Goal: Transaction & Acquisition: Purchase product/service

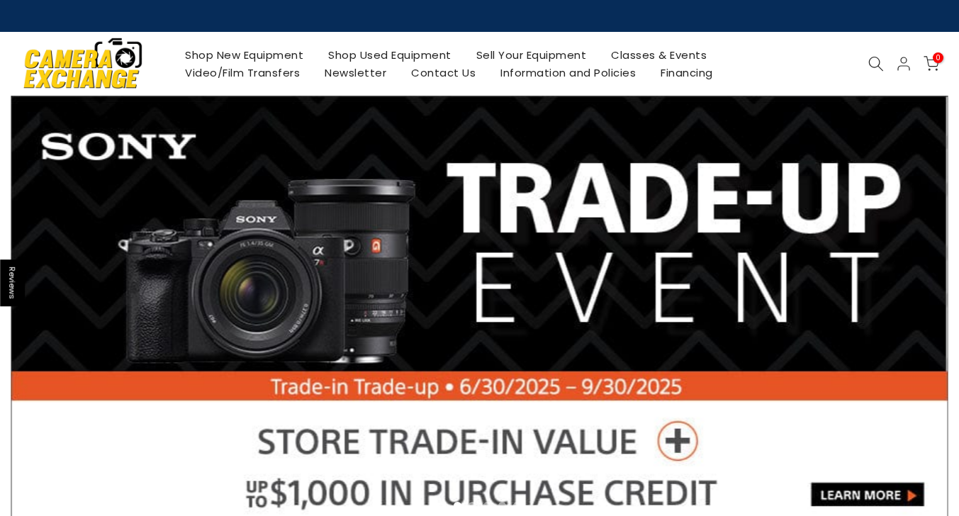
click at [367, 60] on link "Shop Used Equipment" at bounding box center [390, 55] width 148 height 18
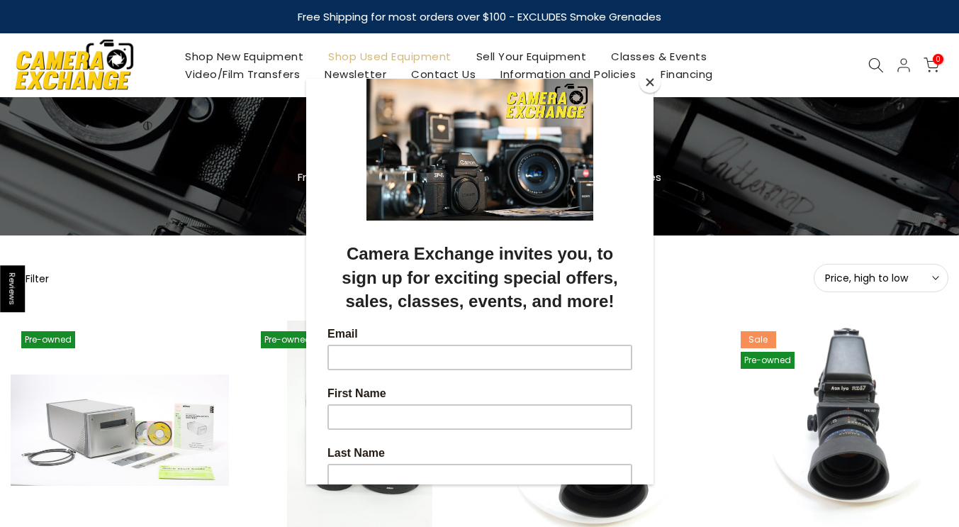
scroll to position [84, 0]
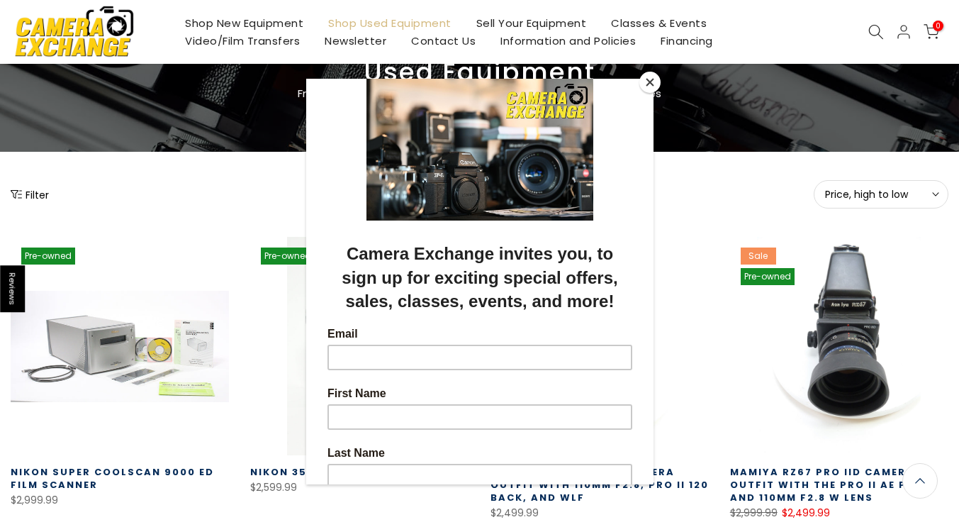
click at [18, 194] on div at bounding box center [479, 263] width 959 height 527
click at [661, 78] on div at bounding box center [479, 263] width 959 height 527
click at [647, 80] on button "Close" at bounding box center [649, 82] width 21 height 21
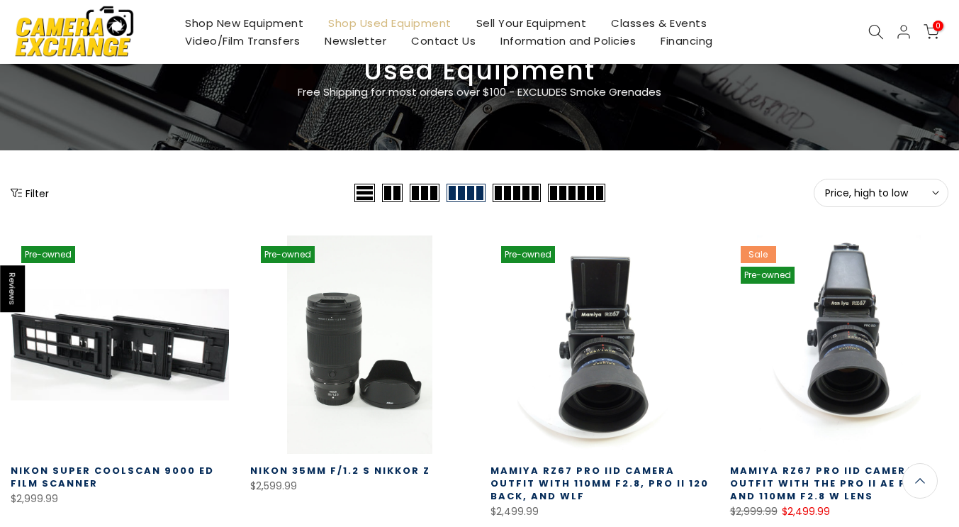
scroll to position [82, 0]
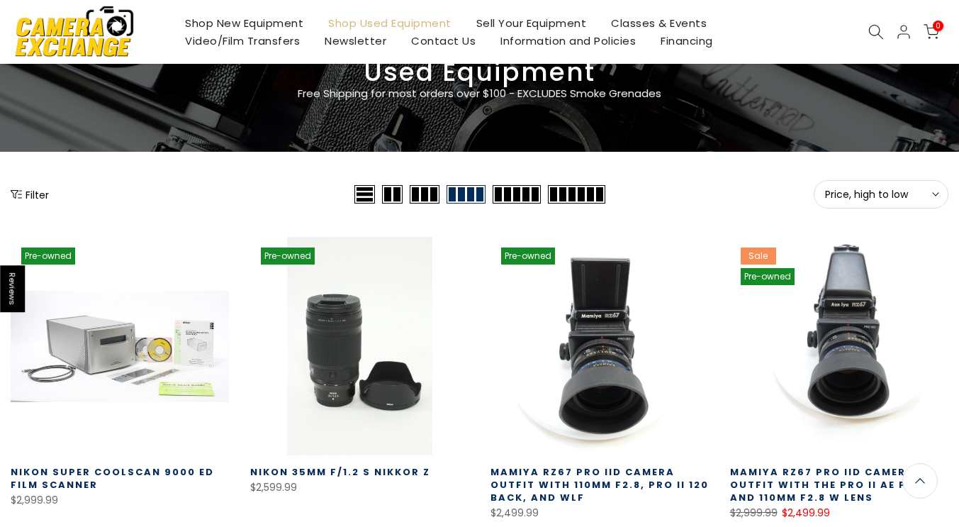
click at [34, 199] on button "Filter" at bounding box center [30, 194] width 38 height 14
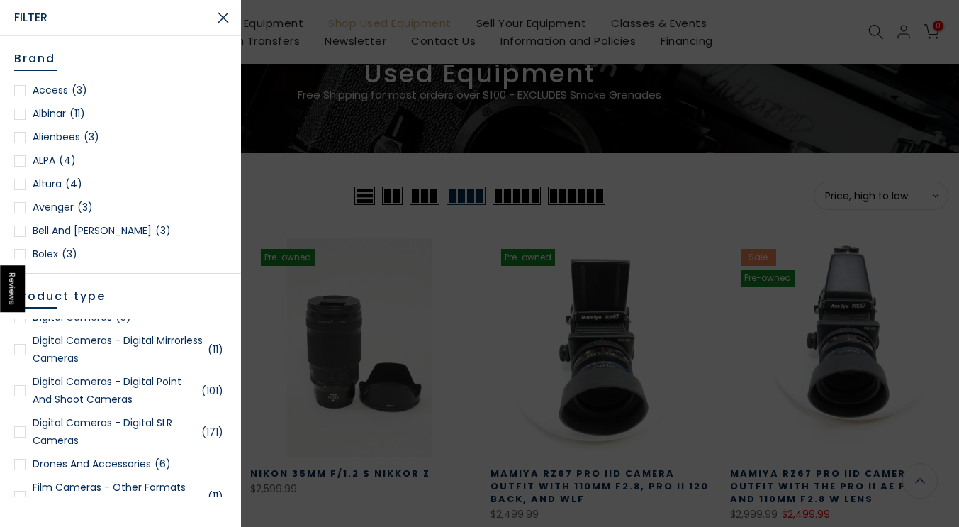
scroll to position [84, 0]
click at [16, 435] on div at bounding box center [19, 431] width 11 height 11
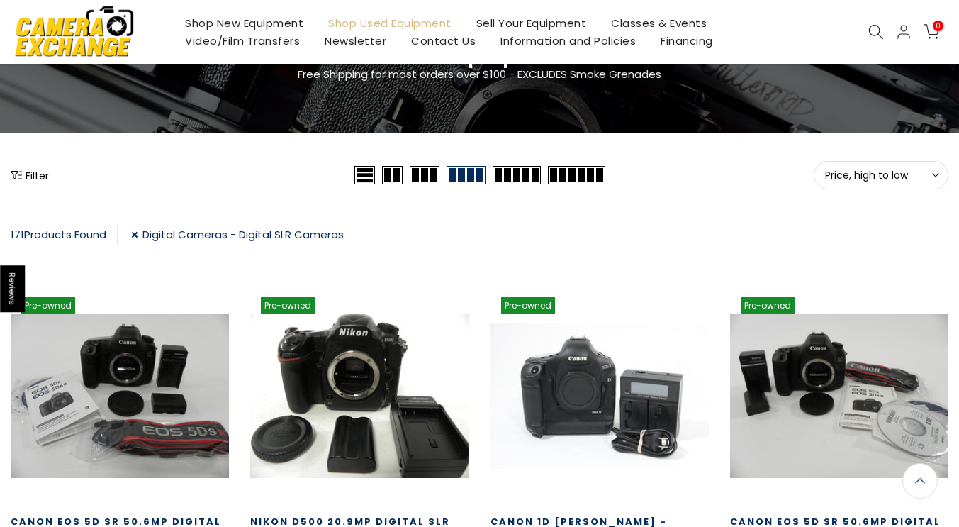
scroll to position [101, 0]
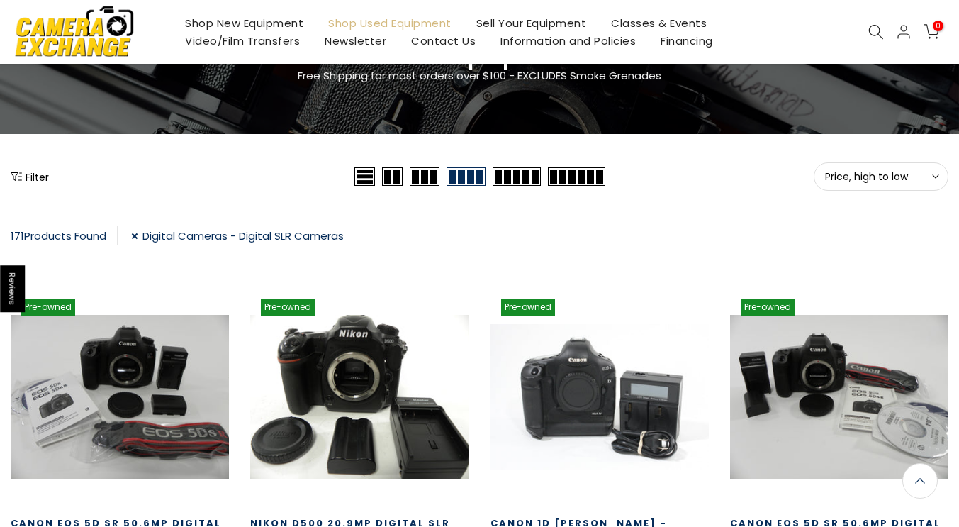
click at [907, 167] on button "Price, high to low Sort" at bounding box center [881, 176] width 135 height 28
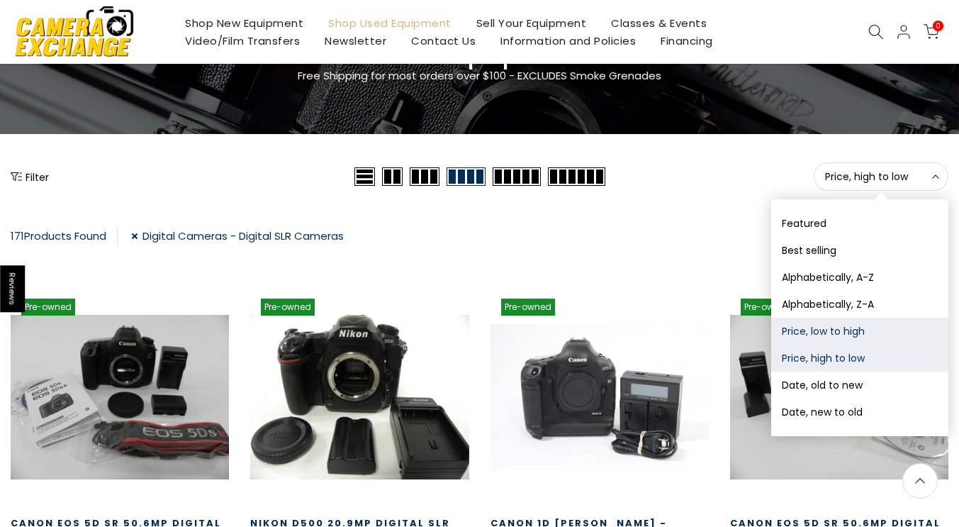
click at [837, 331] on button "Price, low to high" at bounding box center [859, 331] width 177 height 27
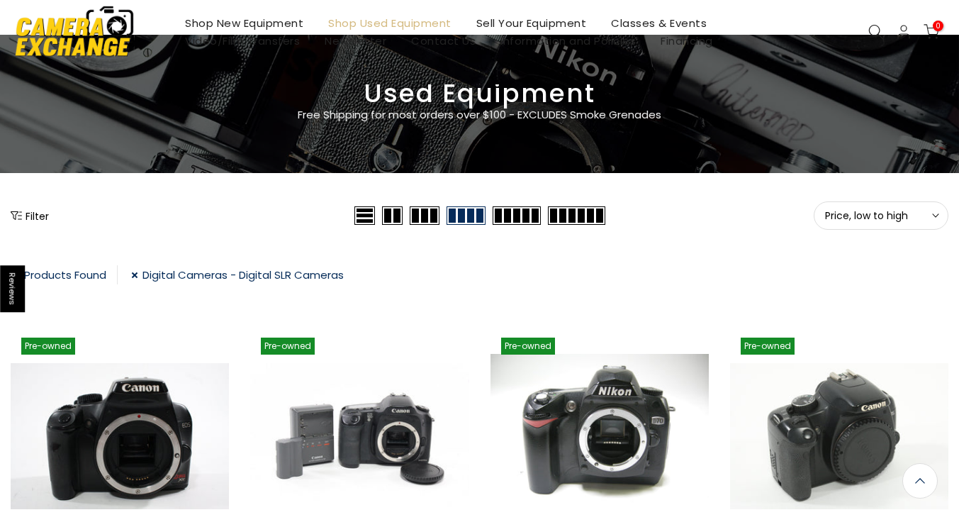
scroll to position [11, 0]
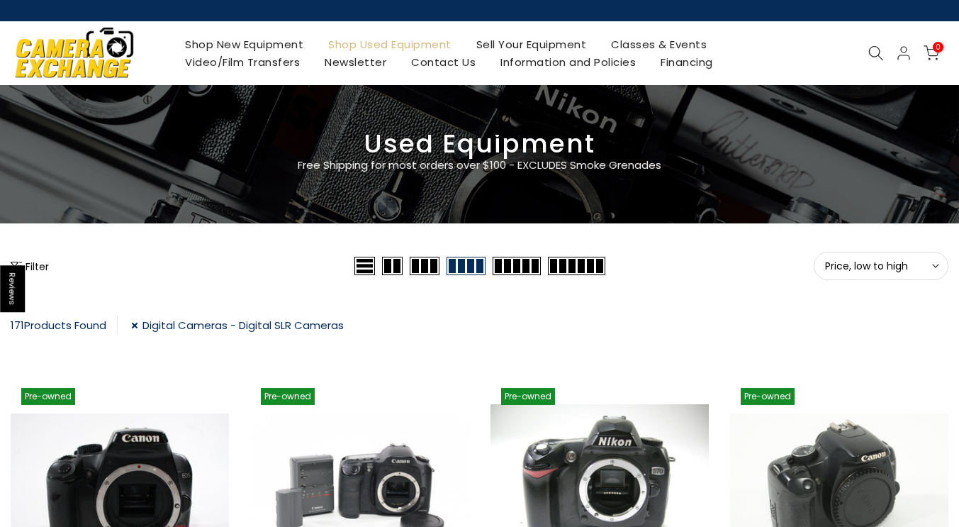
click at [46, 271] on button "Filter" at bounding box center [30, 266] width 38 height 14
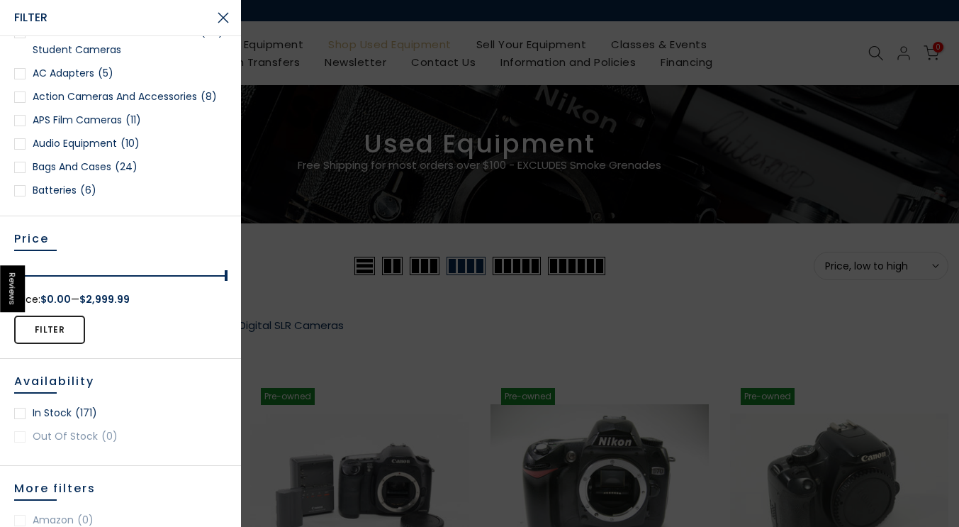
scroll to position [471, 0]
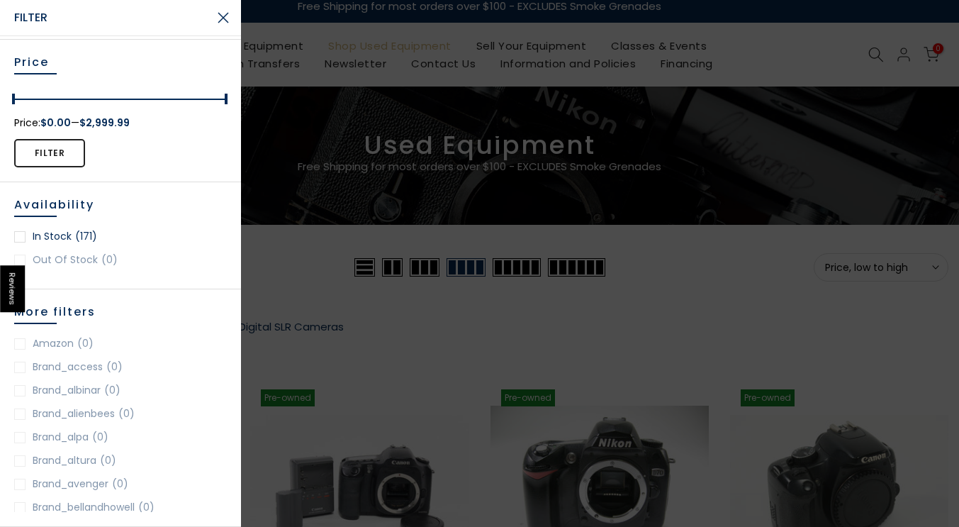
click at [19, 236] on div at bounding box center [19, 236] width 11 height 11
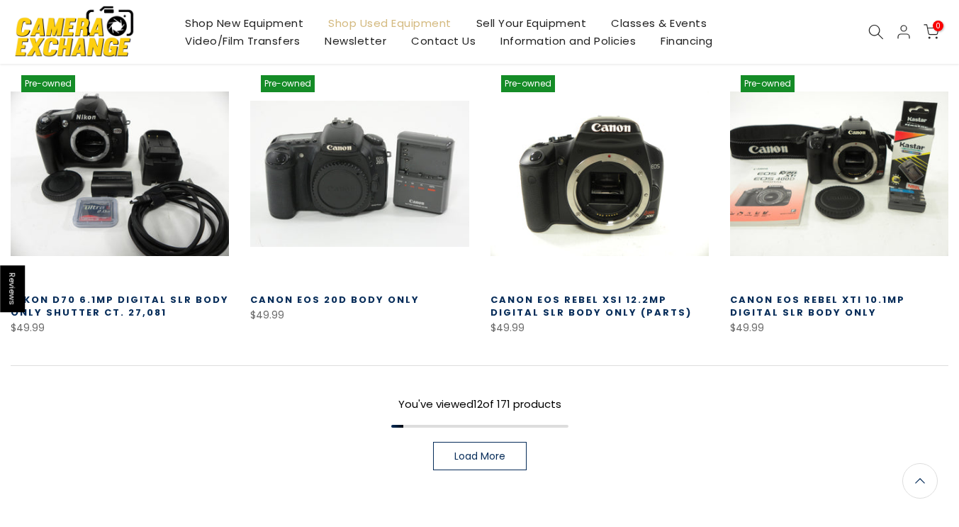
scroll to position [911, 0]
click at [474, 454] on span "Load More" at bounding box center [479, 456] width 51 height 10
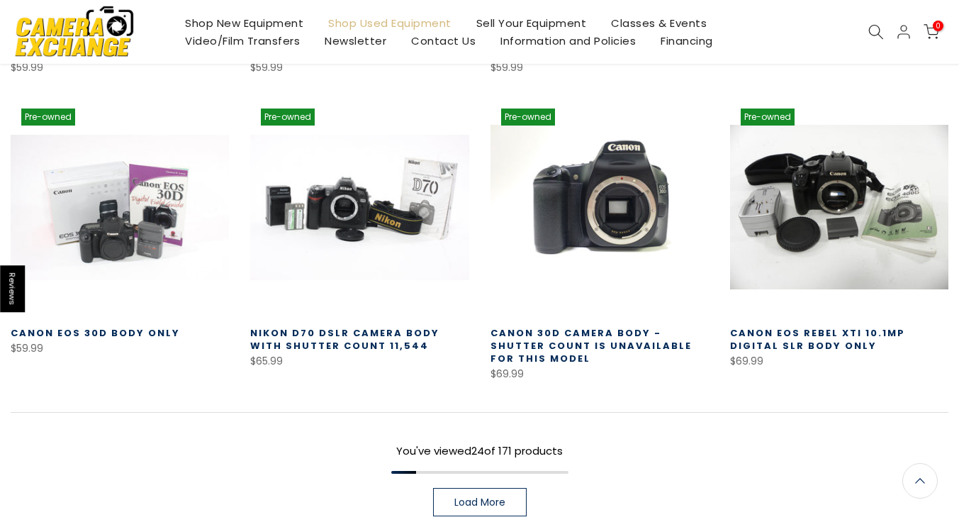
scroll to position [1761, 0]
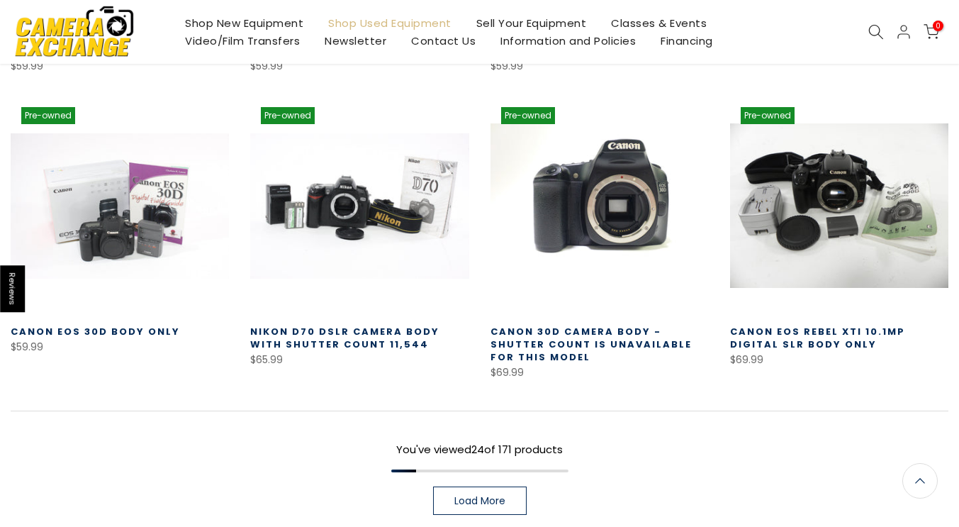
click at [511, 495] on link "Load More" at bounding box center [480, 500] width 94 height 28
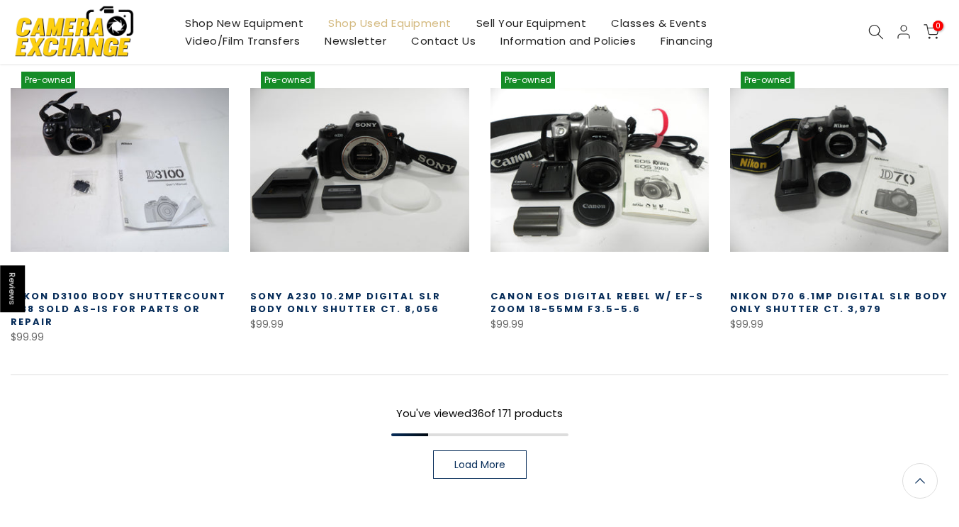
scroll to position [2703, 0]
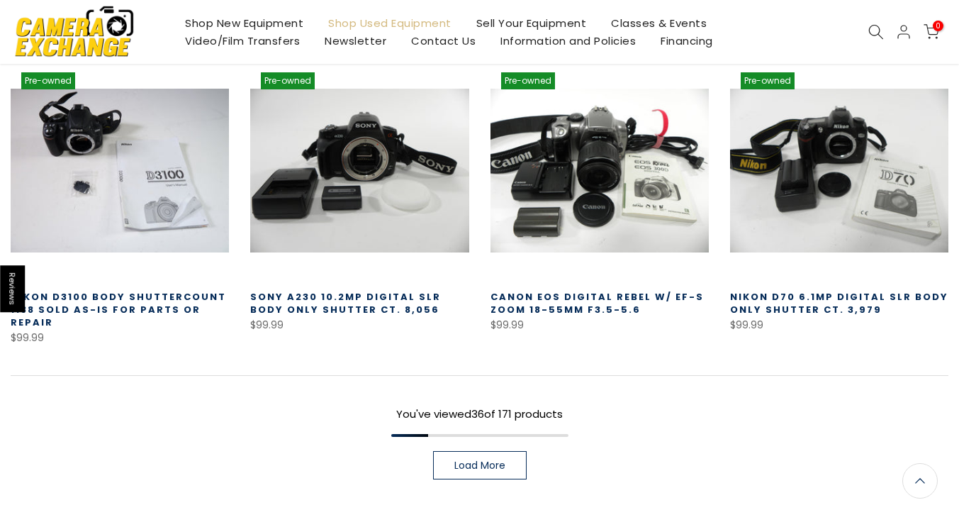
click at [498, 452] on link "Load More" at bounding box center [480, 465] width 94 height 28
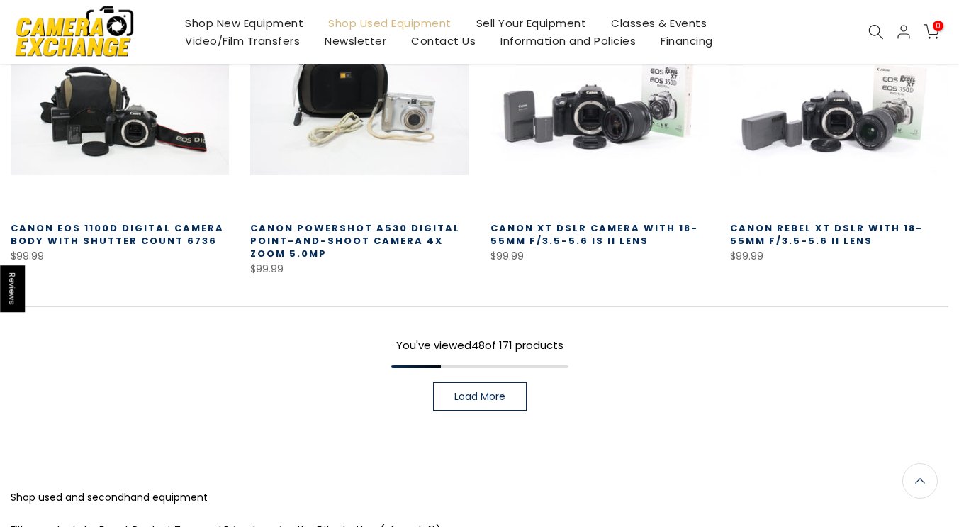
scroll to position [3693, 0]
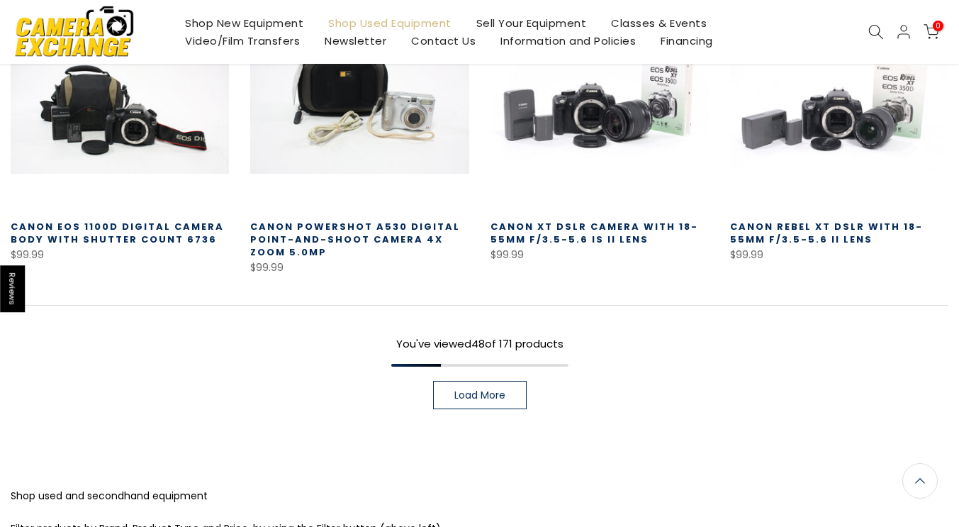
click at [468, 390] on span "Load More" at bounding box center [479, 395] width 51 height 10
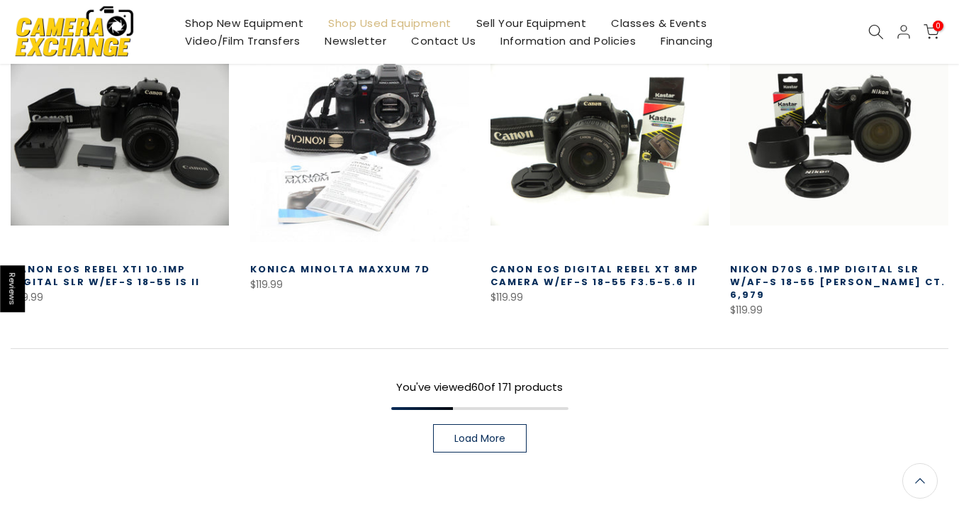
scroll to position [4567, 0]
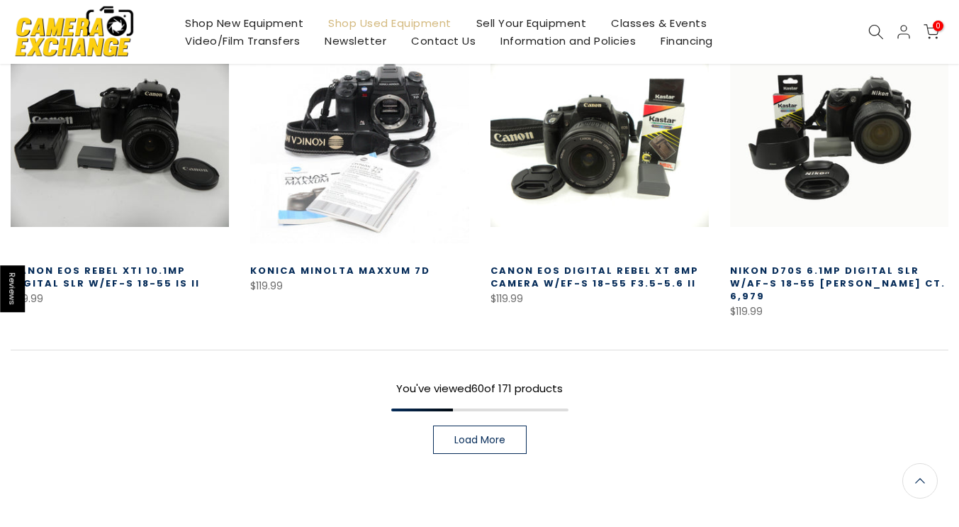
click at [470, 435] on span "Load More" at bounding box center [479, 440] width 51 height 10
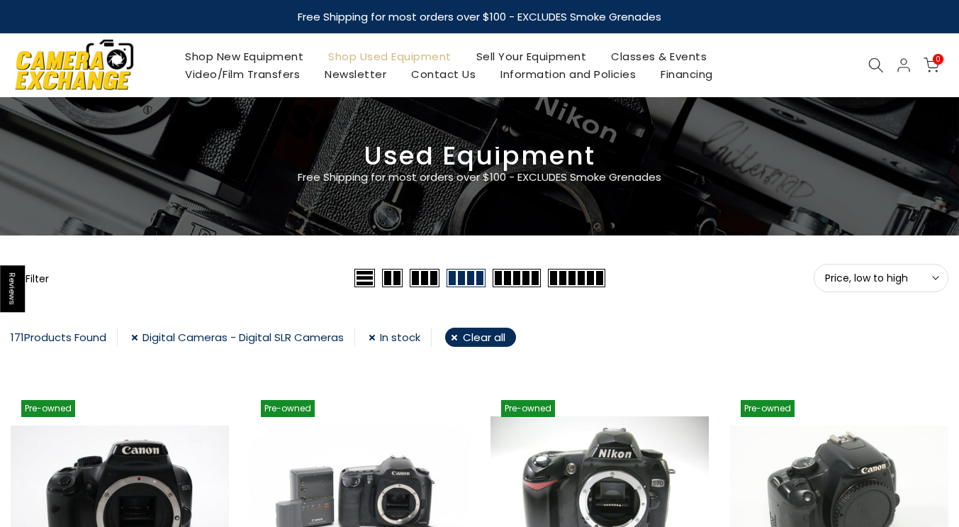
click at [37, 281] on button "Filter" at bounding box center [30, 278] width 38 height 14
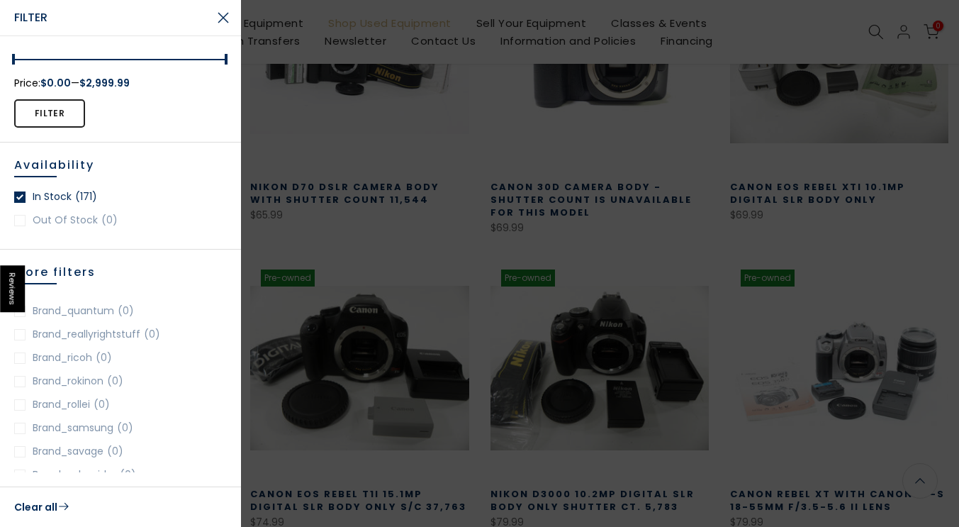
scroll to position [1907, 0]
click at [221, 415] on div "More filters amazon (0) brand_access (0) brand_albinar (0) brand_alienbees (0) …" at bounding box center [120, 368] width 241 height 237
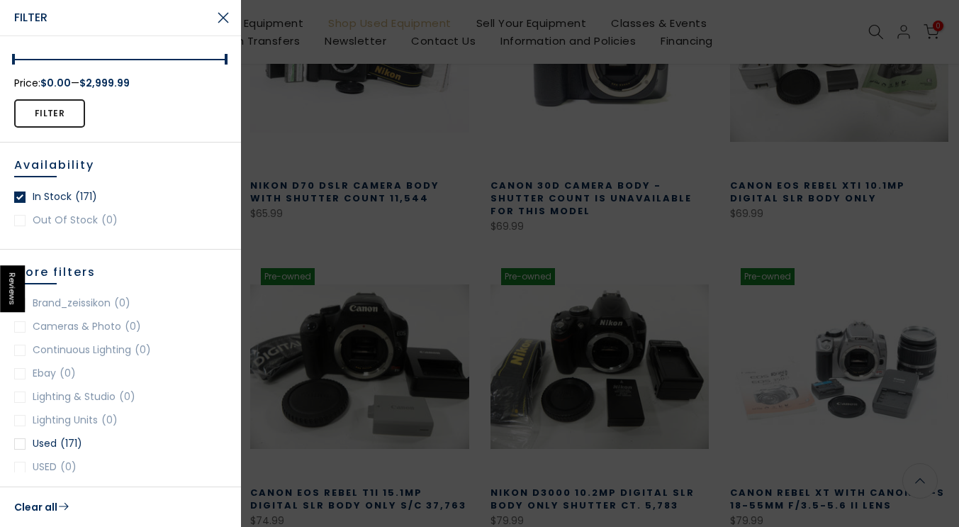
scroll to position [0, 0]
click at [578, 310] on div at bounding box center [479, 263] width 959 height 527
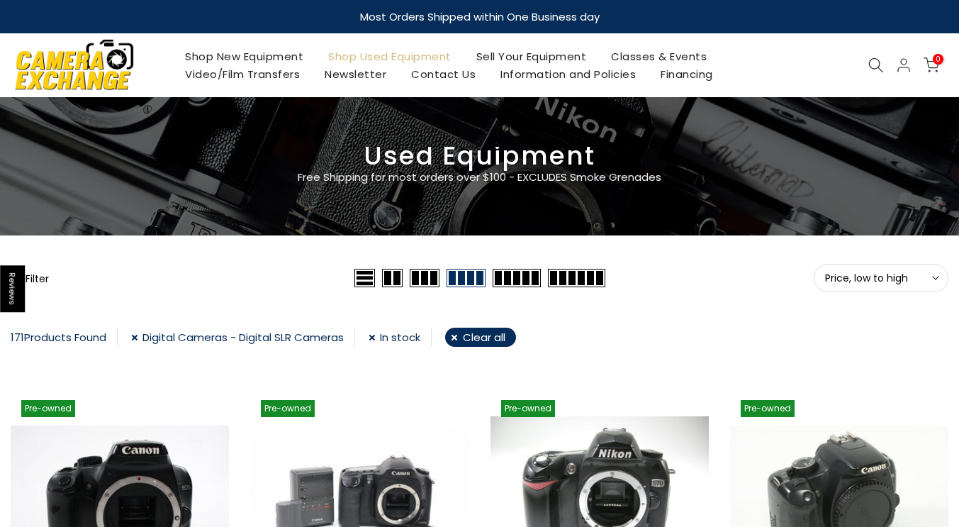
click at [885, 272] on span "Price, low to high" at bounding box center [881, 277] width 112 height 13
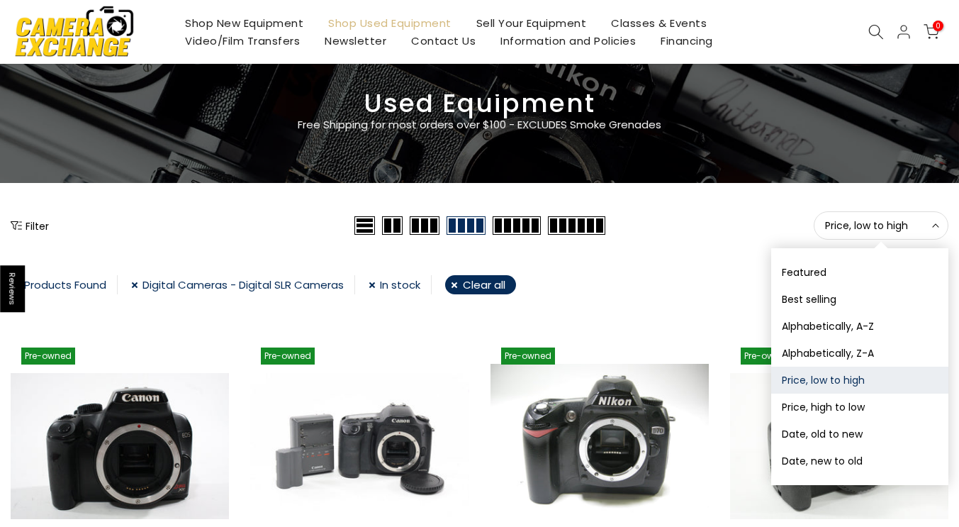
click at [48, 36] on img at bounding box center [74, 31] width 121 height 61
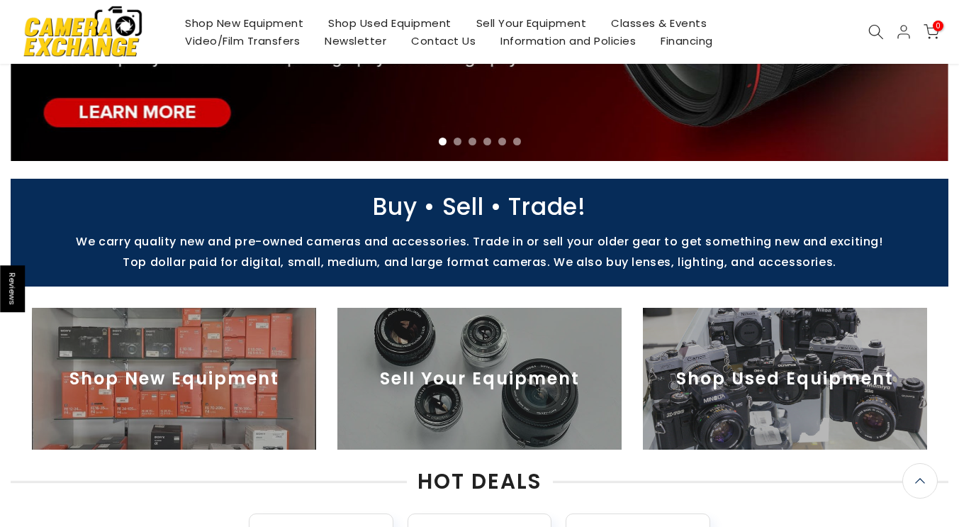
scroll to position [272, 0]
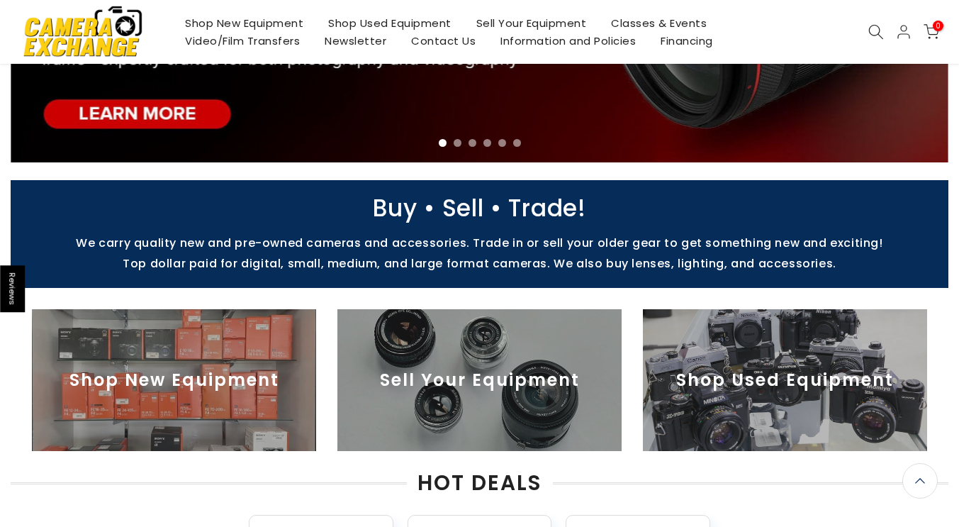
click at [756, 403] on img at bounding box center [785, 380] width 284 height 142
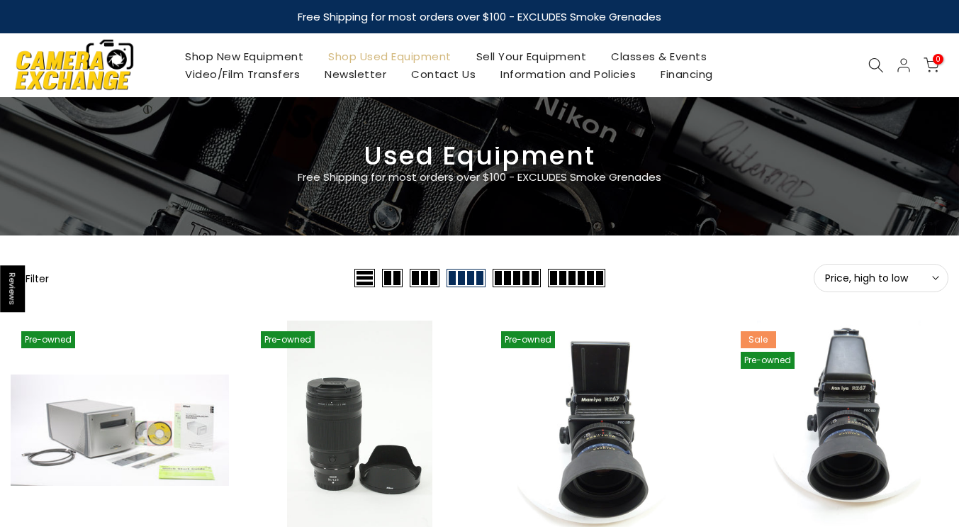
click at [40, 279] on button "Filter" at bounding box center [30, 278] width 38 height 14
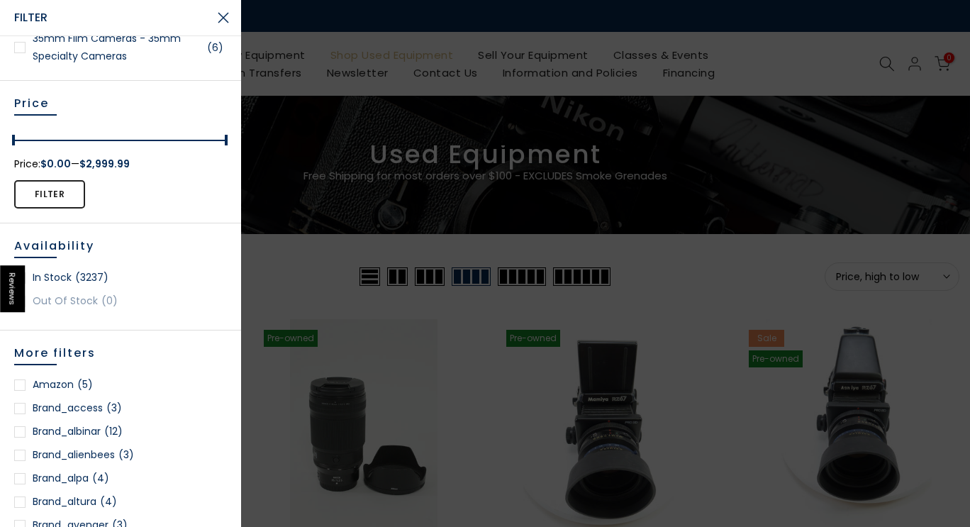
scroll to position [471, 0]
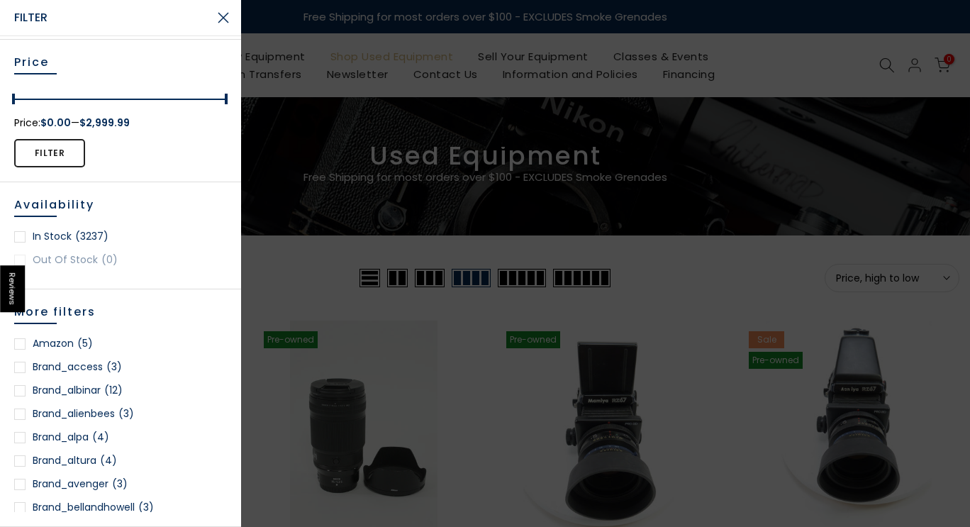
click at [40, 236] on link "In stock (3237)" at bounding box center [120, 237] width 213 height 18
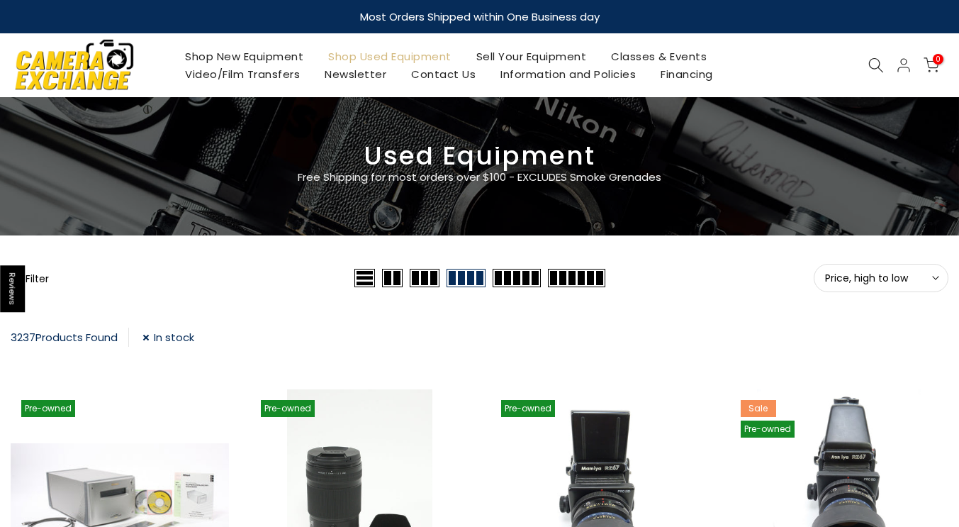
click at [38, 274] on button "Filter" at bounding box center [30, 278] width 38 height 14
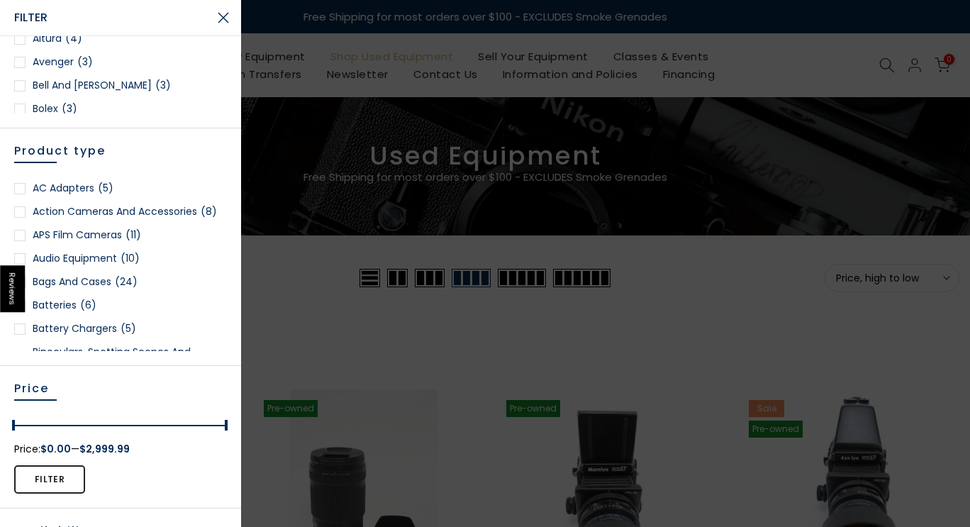
scroll to position [235, 0]
click at [48, 474] on button "Filter" at bounding box center [49, 479] width 71 height 28
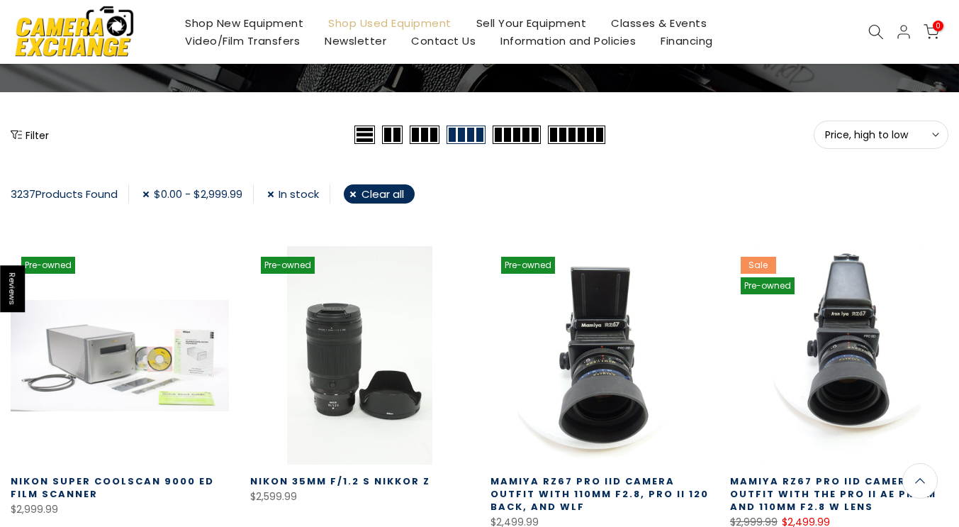
scroll to position [141, 0]
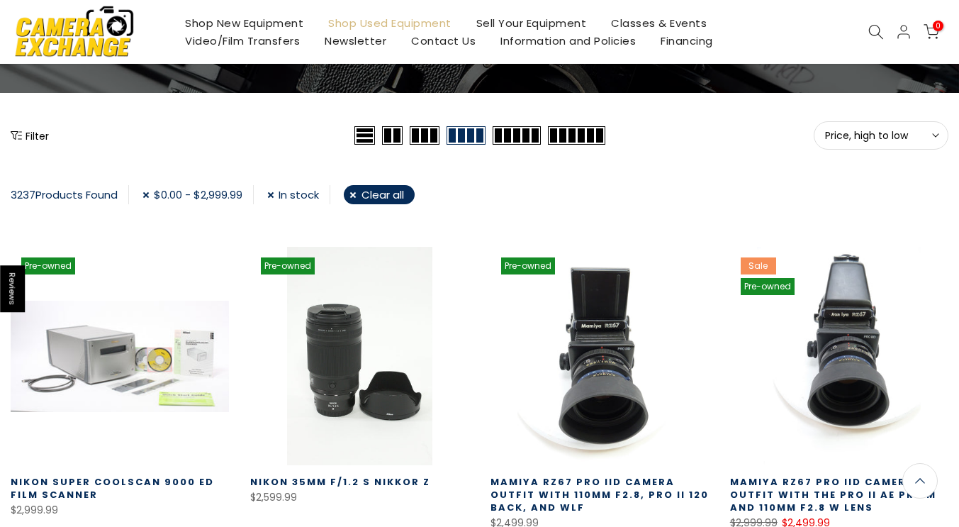
click at [22, 127] on div "Filter" at bounding box center [181, 135] width 340 height 28
click at [24, 132] on button "Filter" at bounding box center [30, 135] width 38 height 14
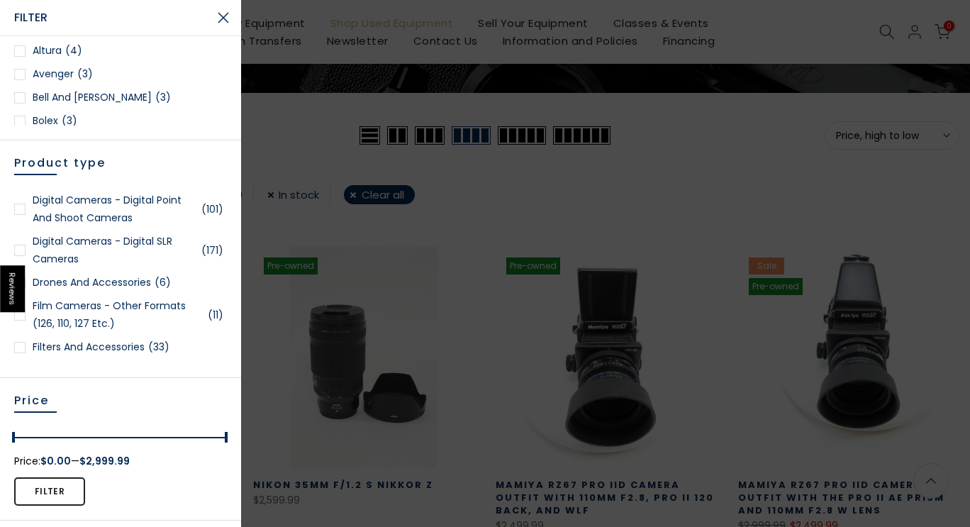
scroll to position [0, 0]
click at [134, 244] on link "Digital Cameras - Digital SLR Cameras (171)" at bounding box center [120, 249] width 213 height 35
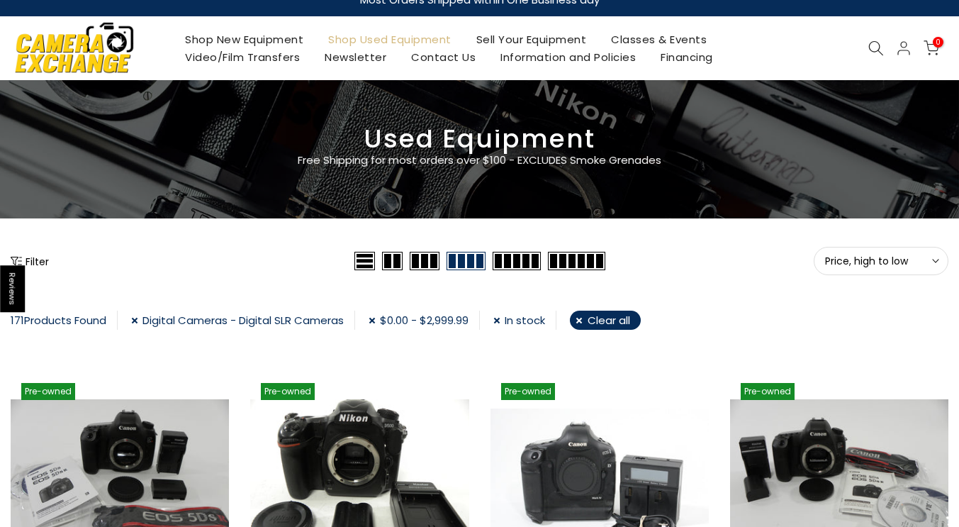
click at [903, 270] on button "Price, high to low Sort" at bounding box center [881, 261] width 135 height 28
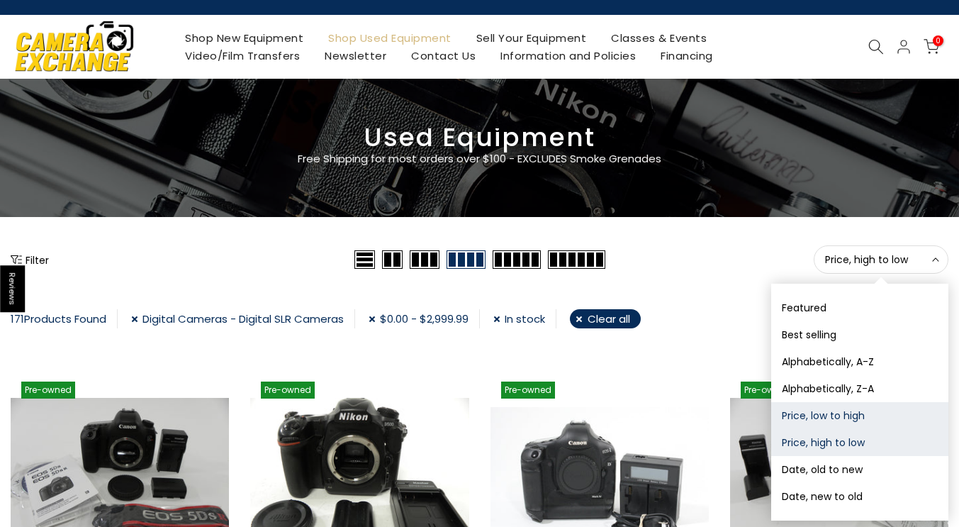
click at [855, 428] on button "Price, low to high" at bounding box center [859, 415] width 177 height 27
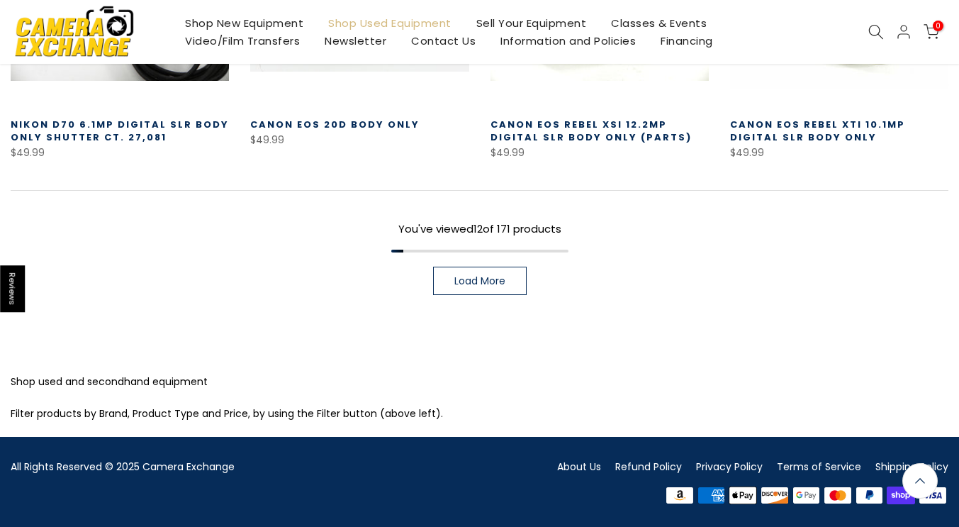
scroll to position [958, 0]
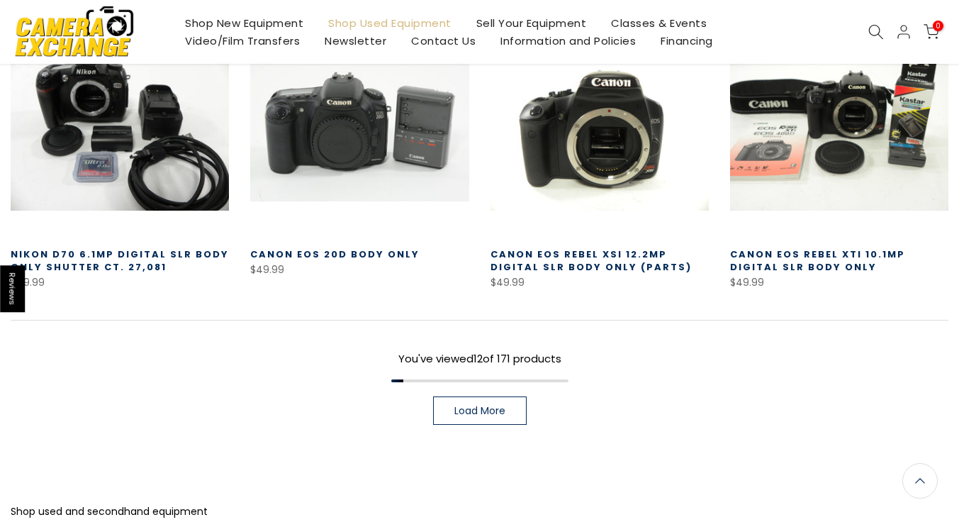
click at [471, 405] on span "Load More" at bounding box center [479, 410] width 51 height 10
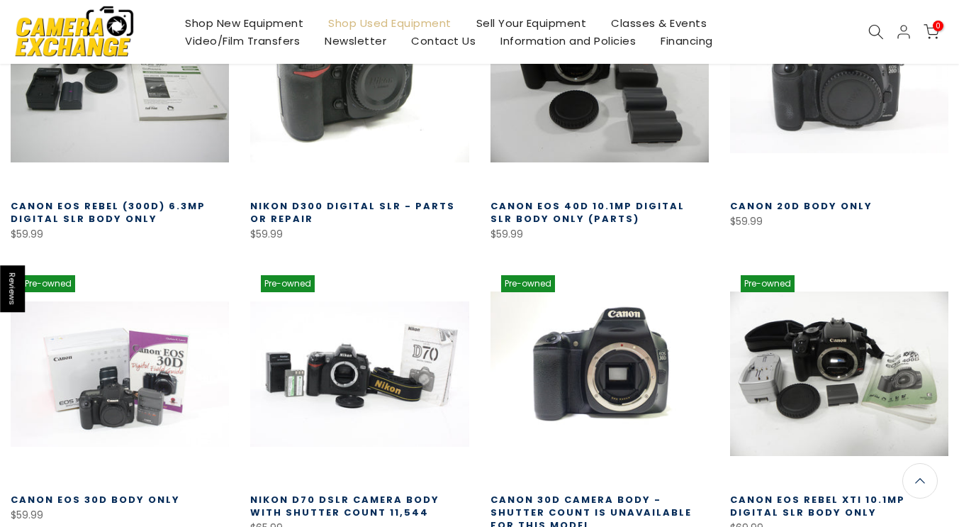
scroll to position [1747, 0]
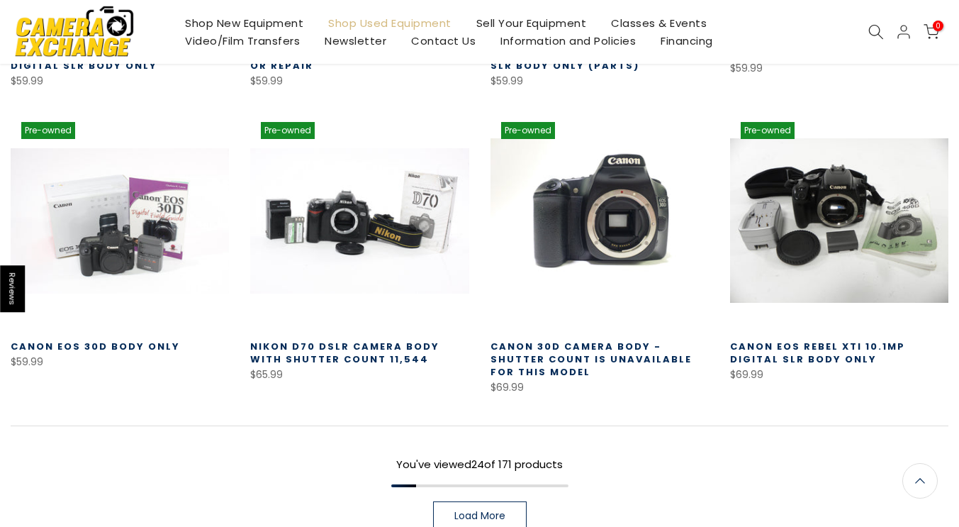
click at [500, 510] on span "Load More" at bounding box center [479, 515] width 51 height 10
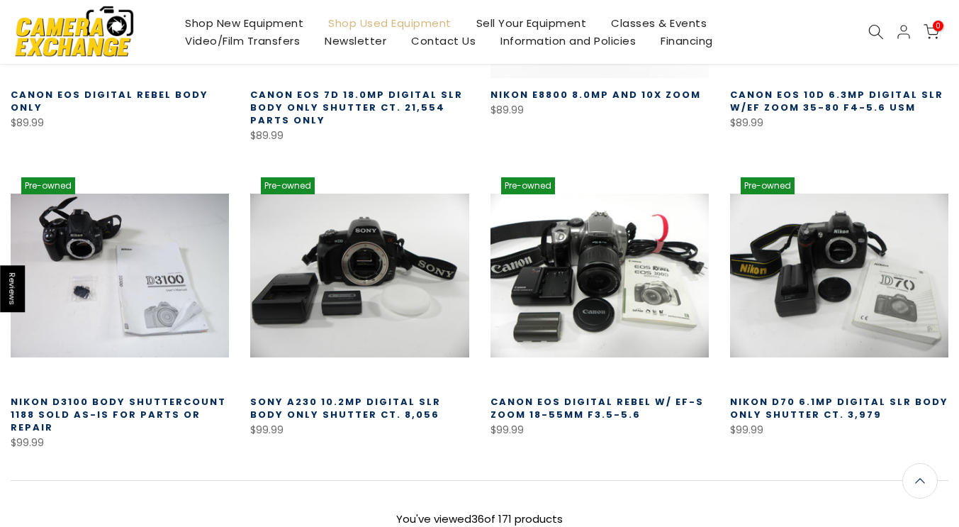
scroll to position [2600, 0]
